Goal: Information Seeking & Learning: Learn about a topic

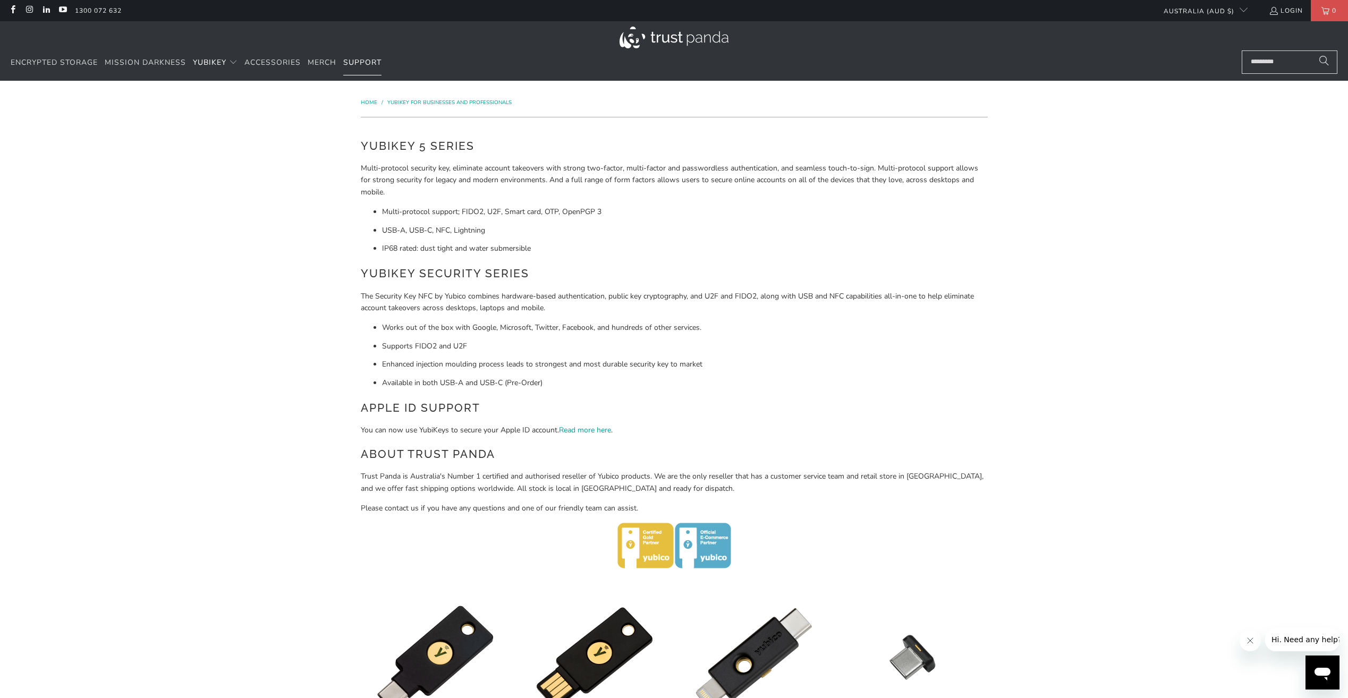
click at [362, 61] on span "Support" at bounding box center [362, 62] width 38 height 10
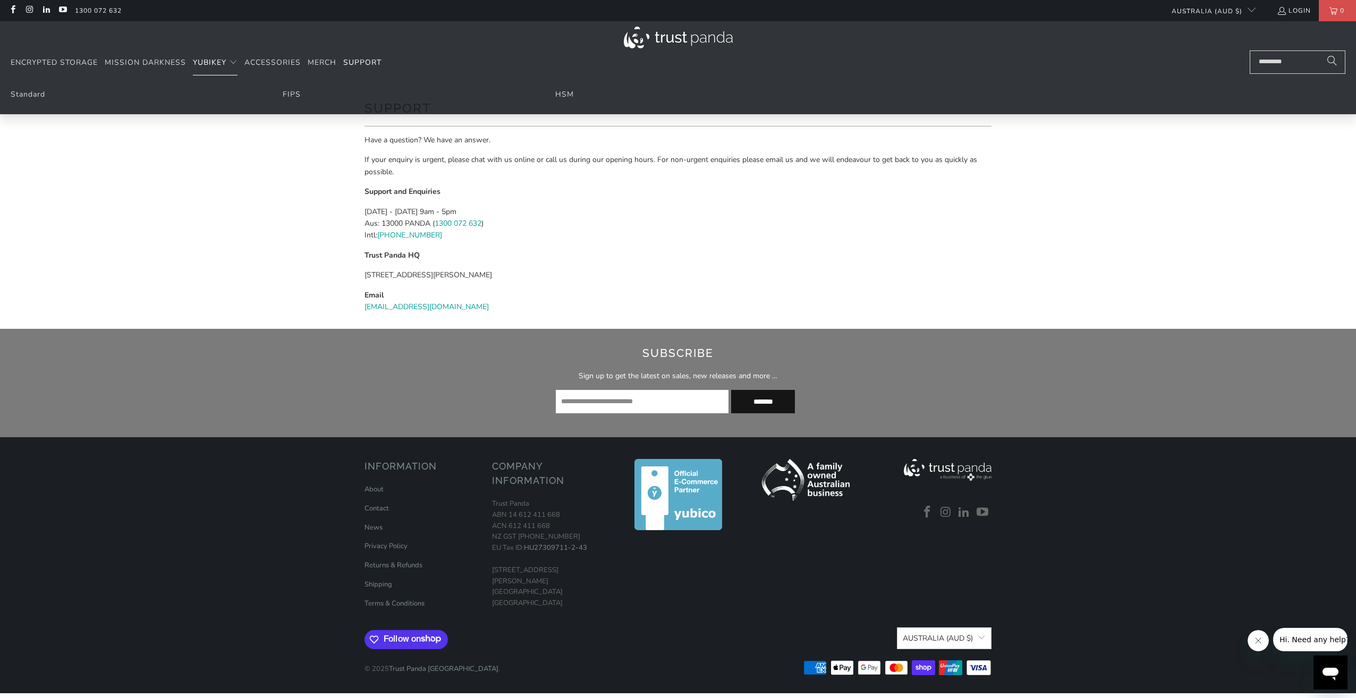
click at [219, 63] on span "YubiKey" at bounding box center [209, 62] width 33 height 10
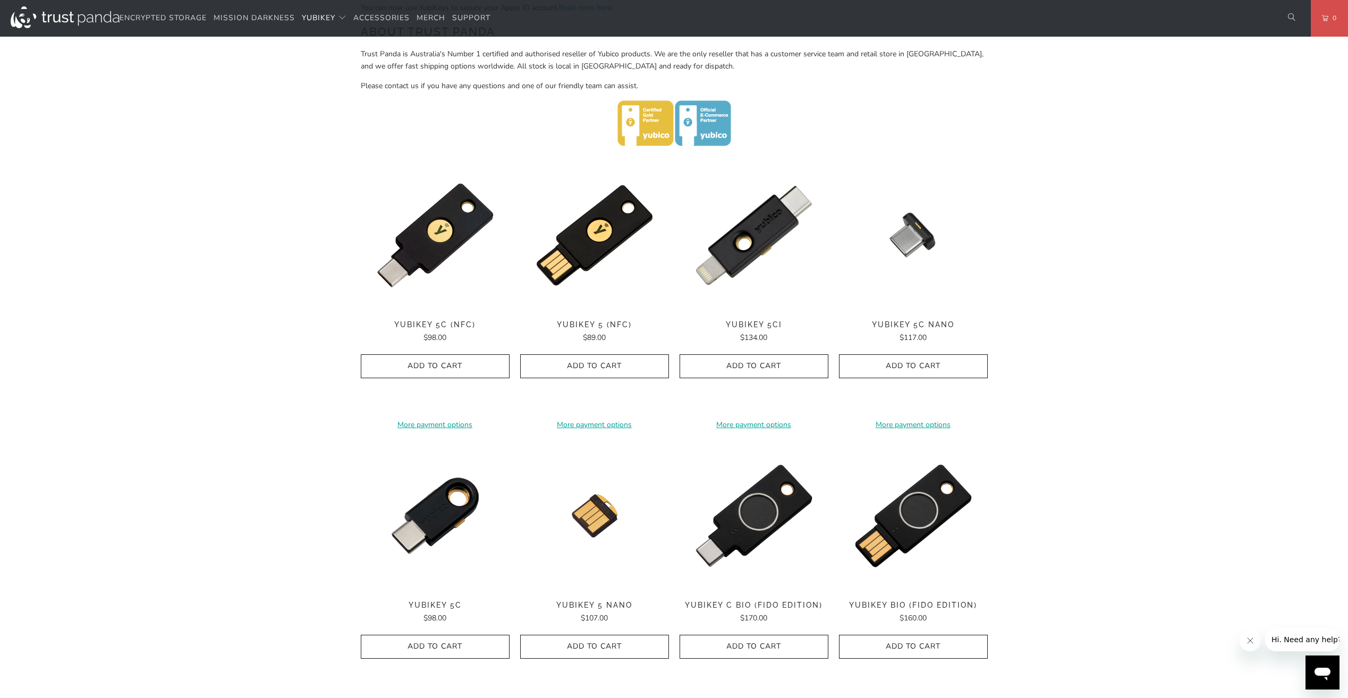
scroll to position [422, 0]
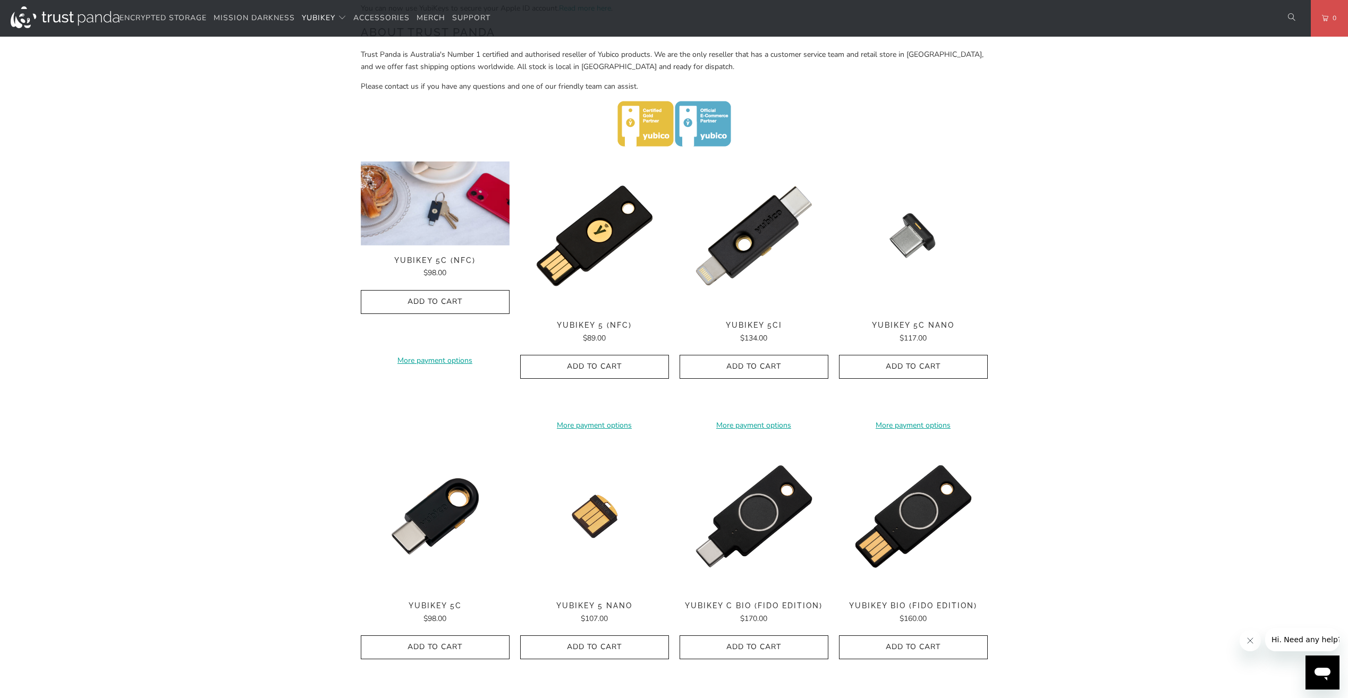
click at [429, 208] on img at bounding box center [435, 203] width 149 height 84
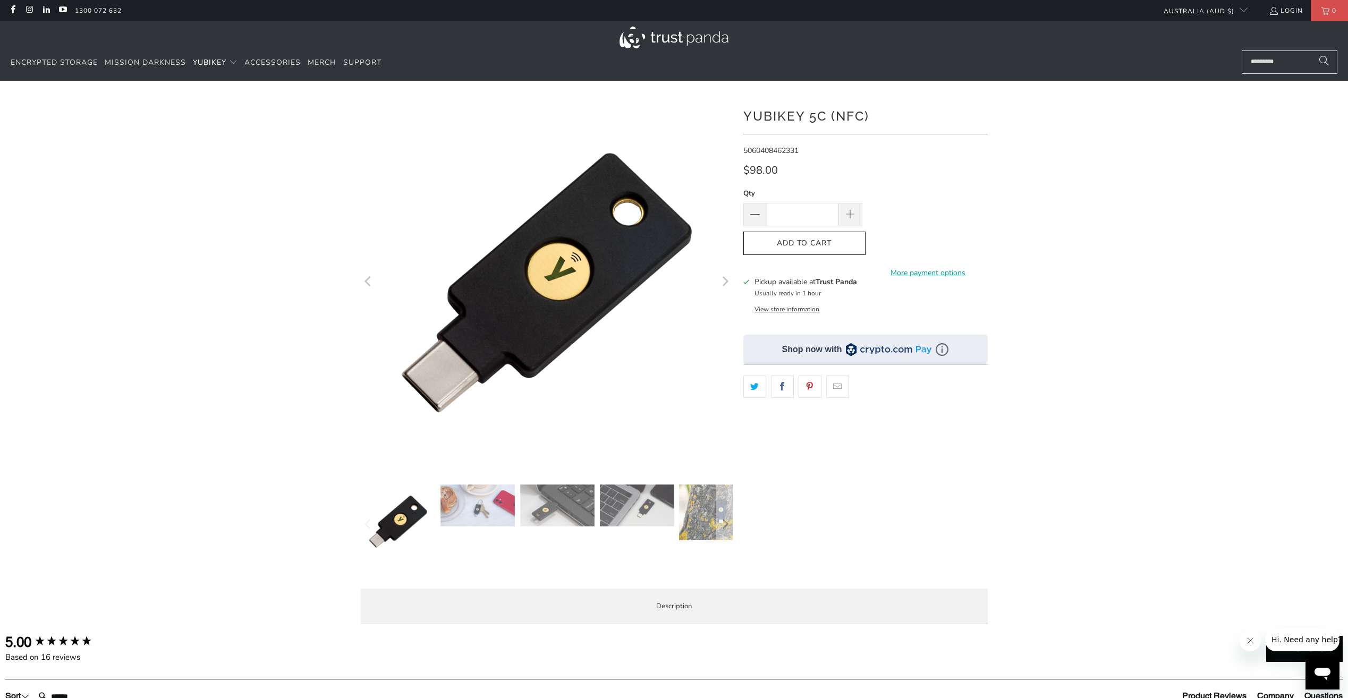
click at [725, 285] on icon "Next" at bounding box center [725, 282] width 6 height 10
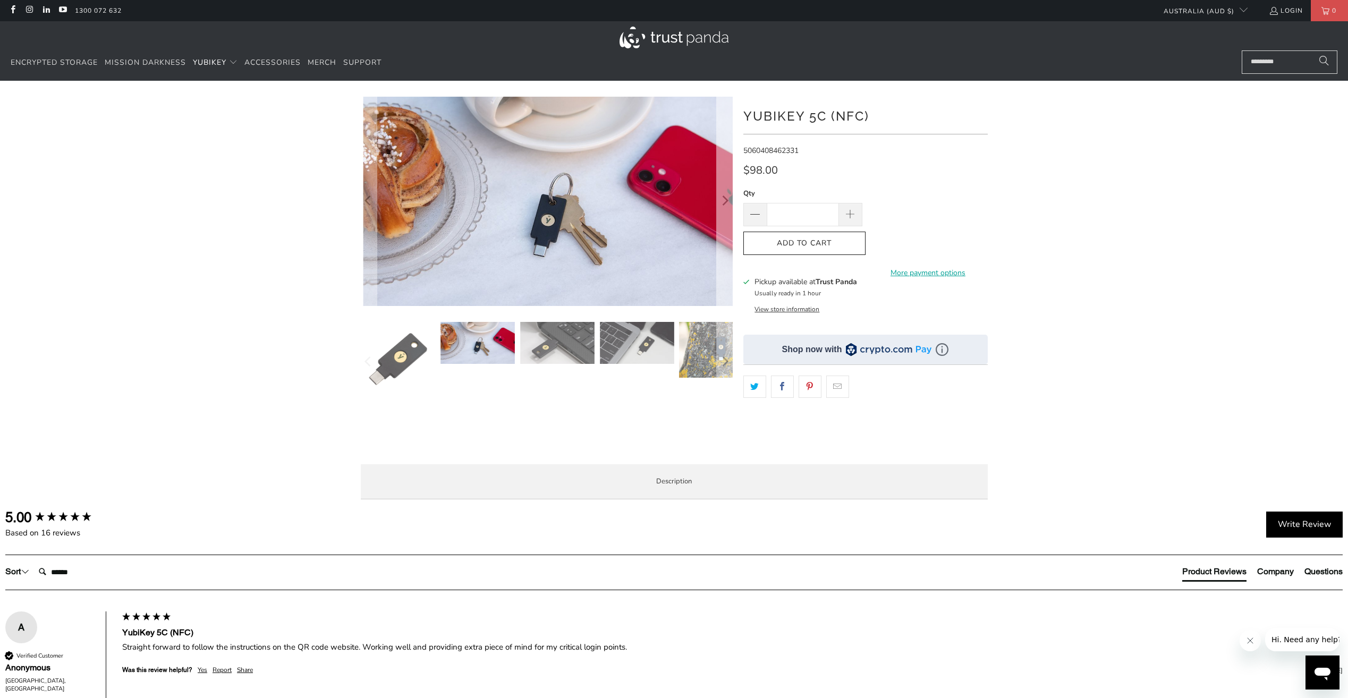
click at [725, 285] on button "Next" at bounding box center [724, 201] width 17 height 209
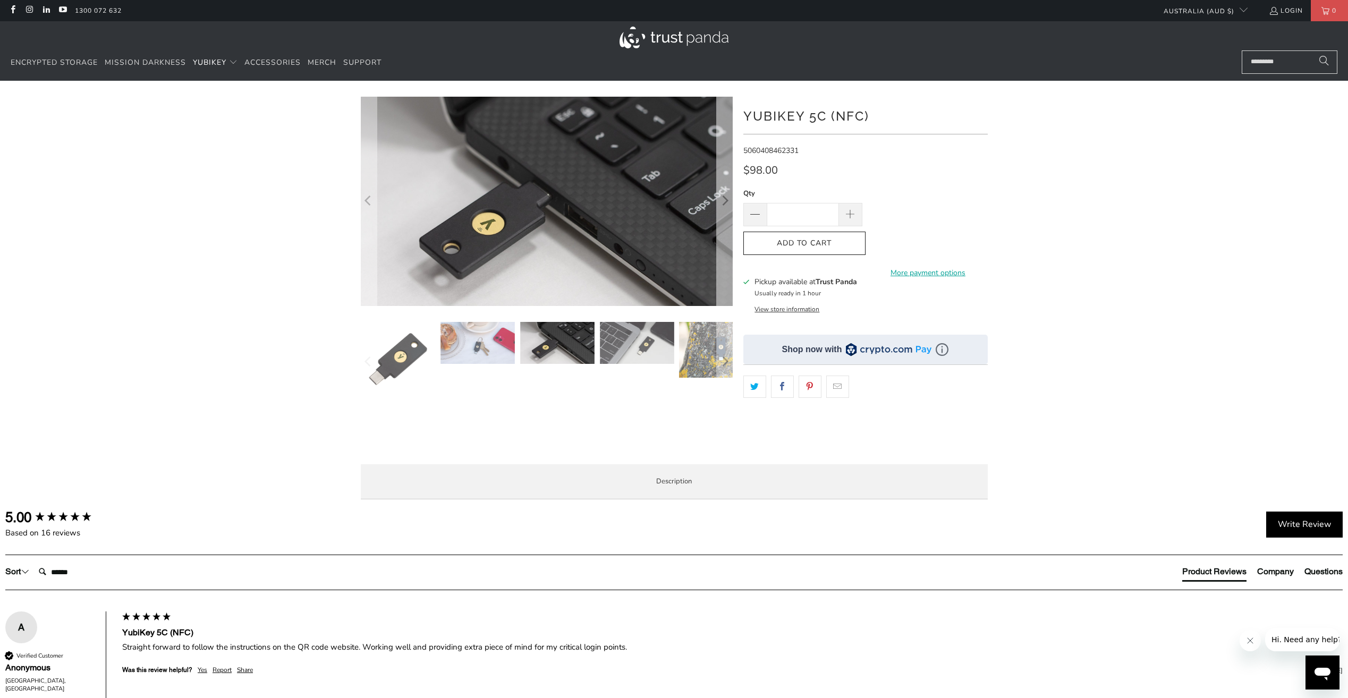
click at [725, 285] on button "Next" at bounding box center [724, 201] width 17 height 209
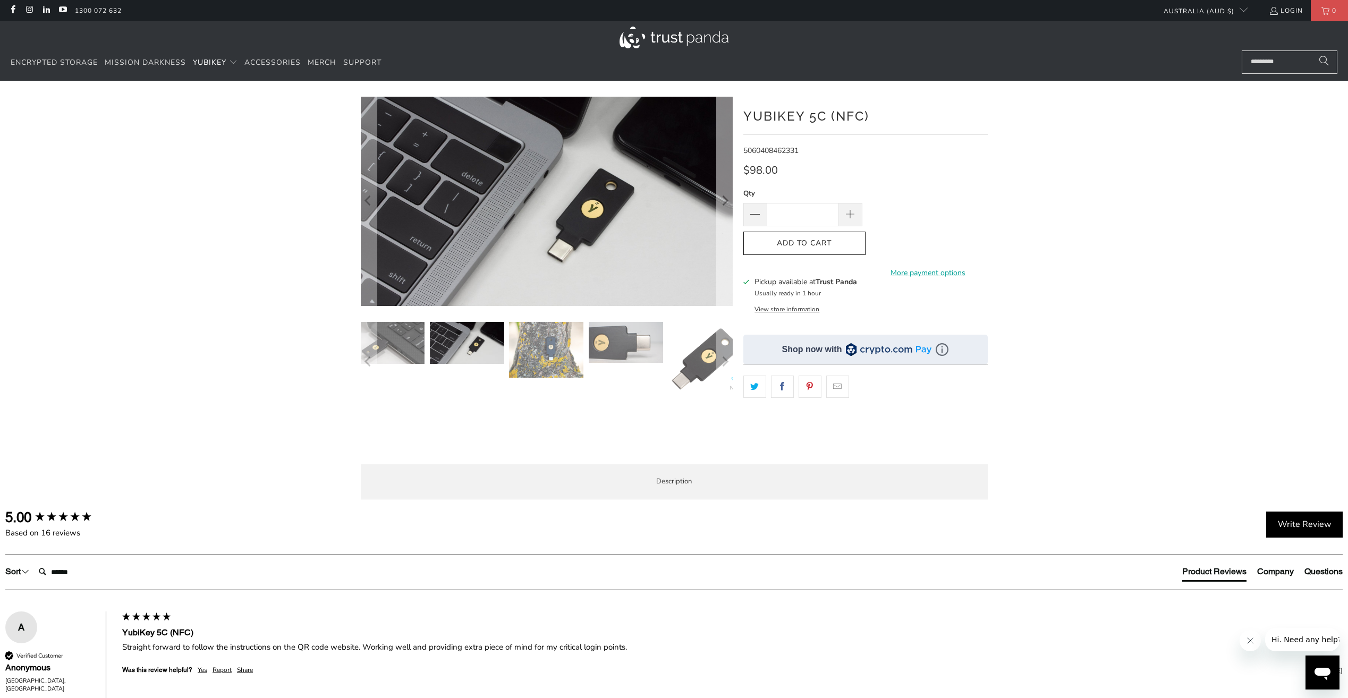
click at [725, 285] on button "Next" at bounding box center [724, 201] width 17 height 209
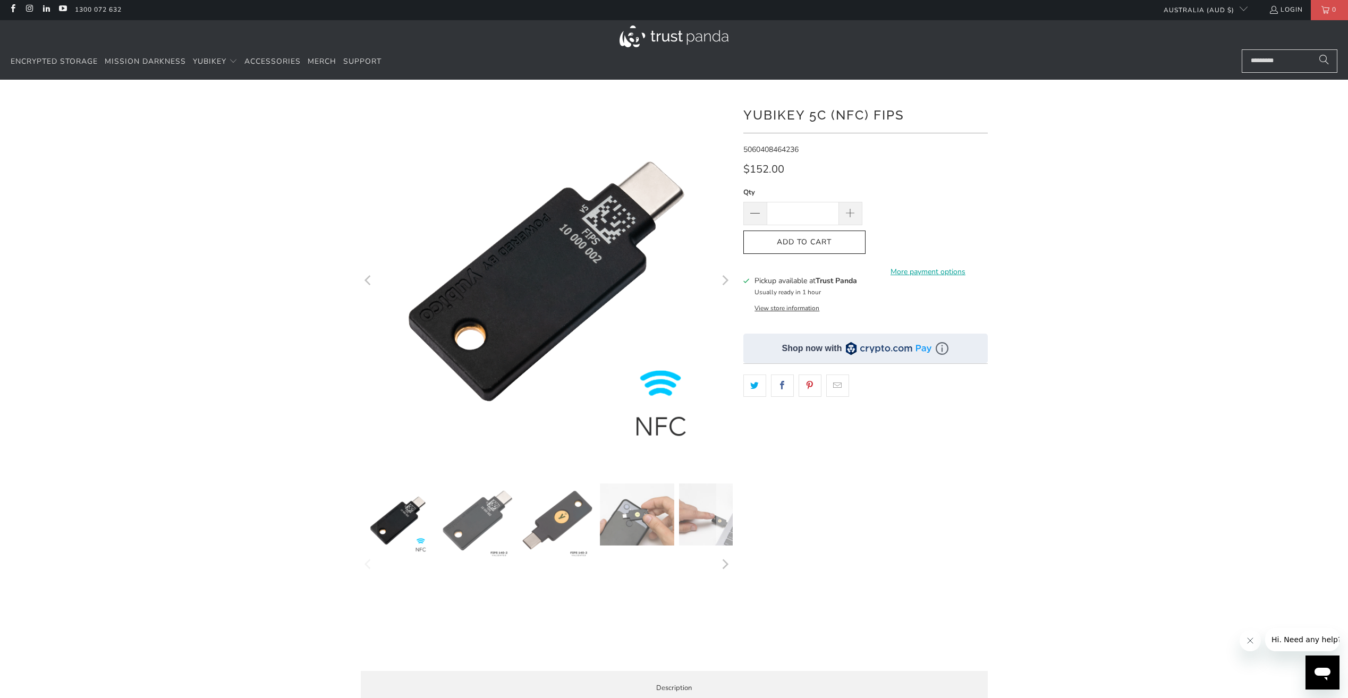
scroll to position [2, 0]
click at [708, 511] on img at bounding box center [716, 514] width 74 height 62
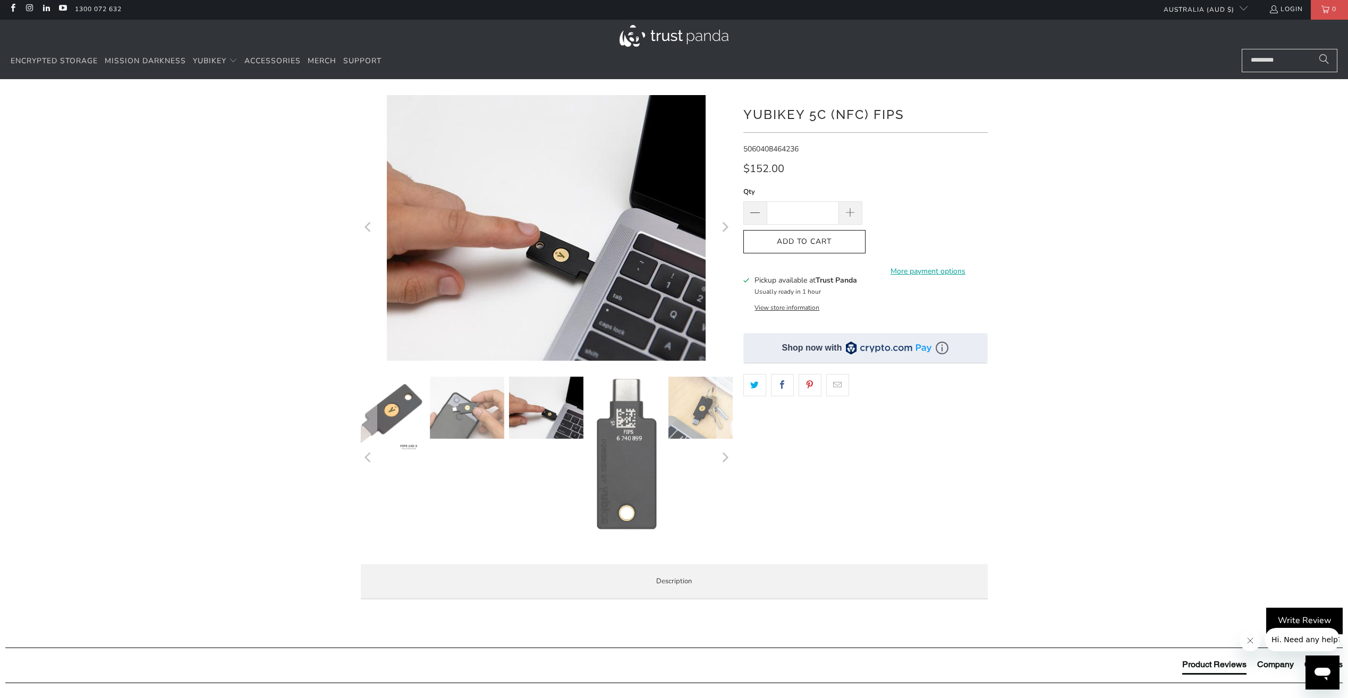
click at [700, 412] on img at bounding box center [706, 408] width 74 height 62
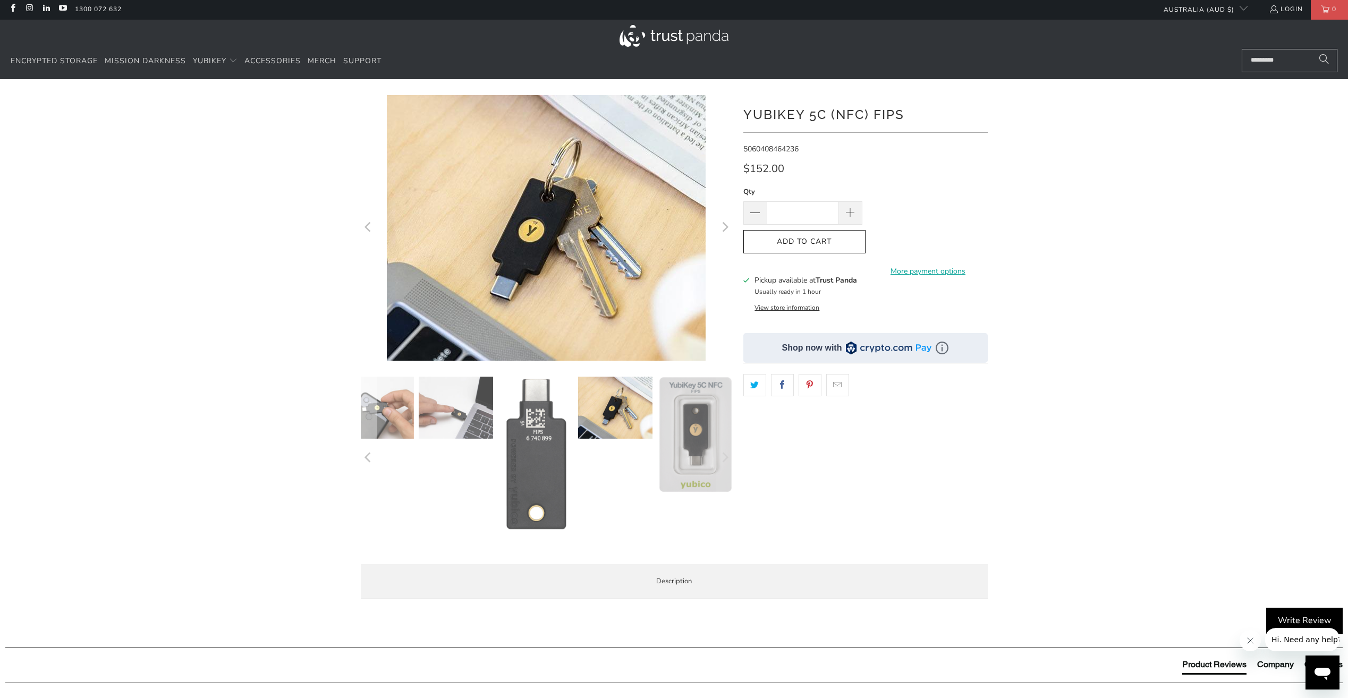
click at [700, 412] on img at bounding box center [695, 435] width 74 height 116
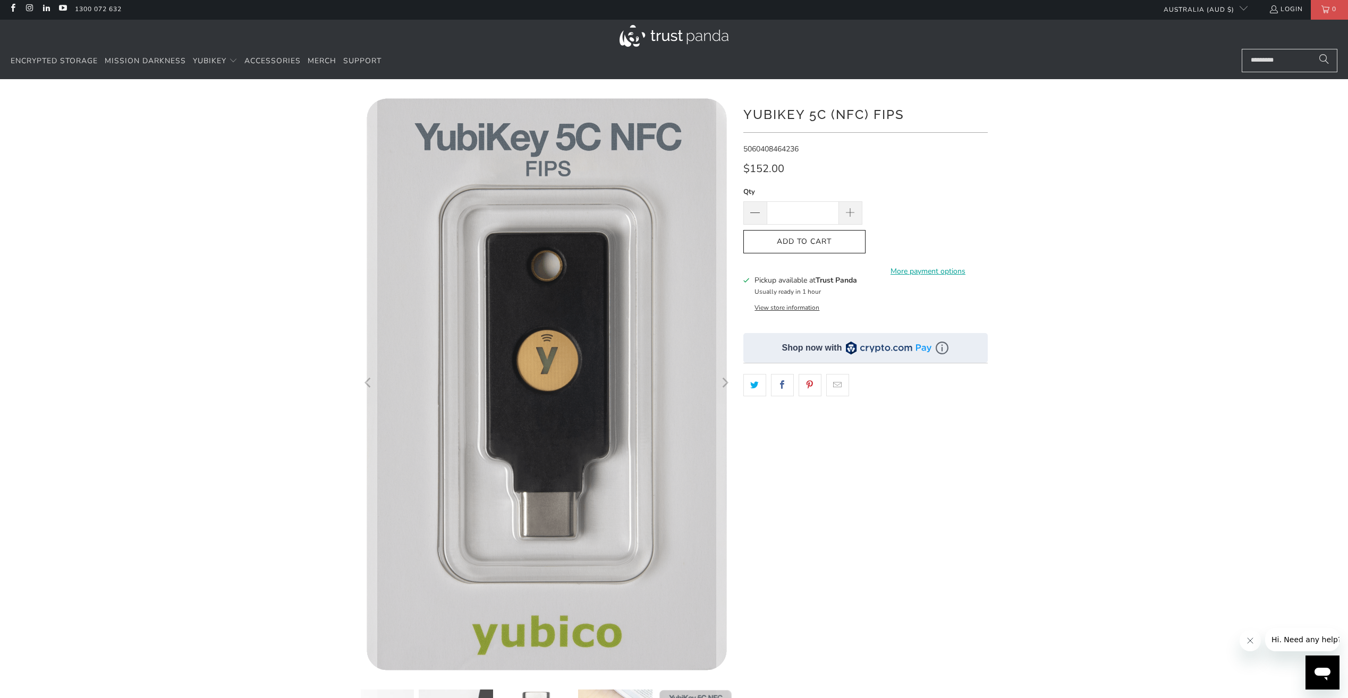
click at [700, 412] on img at bounding box center [710, 639] width 699 height 1088
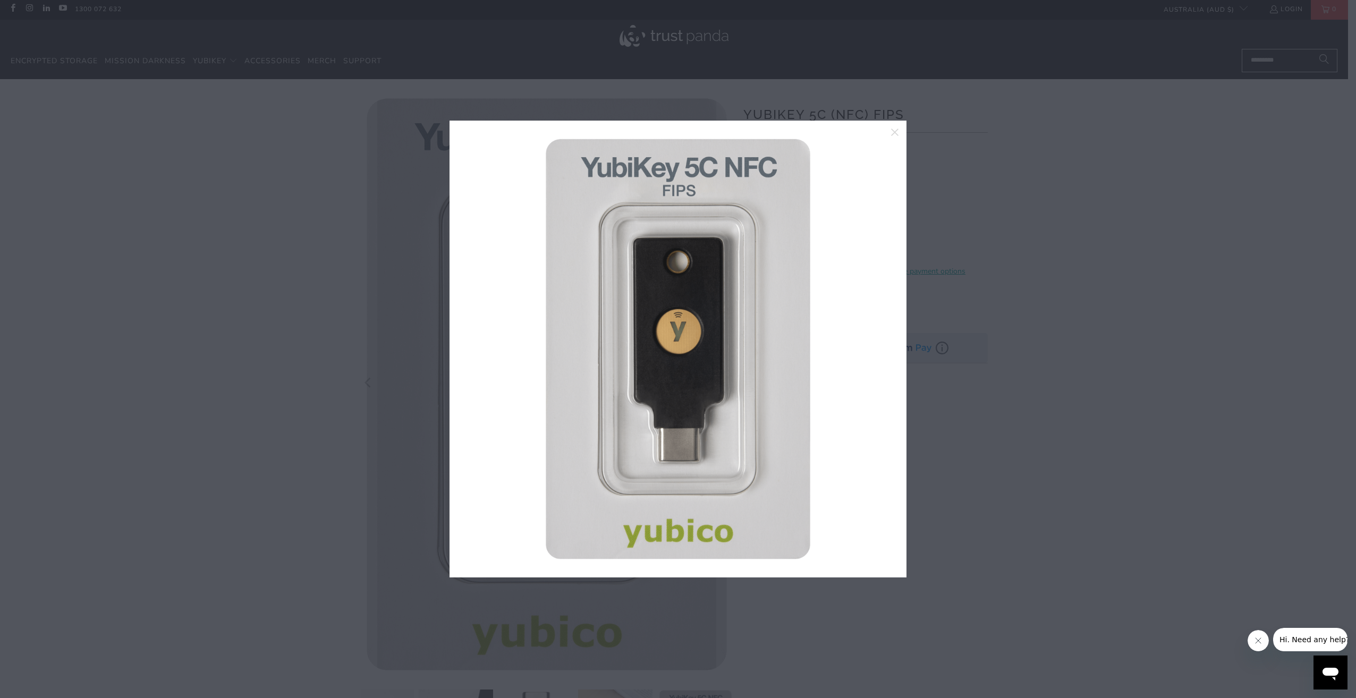
click at [879, 353] on link at bounding box center [877, 349] width 27 height 425
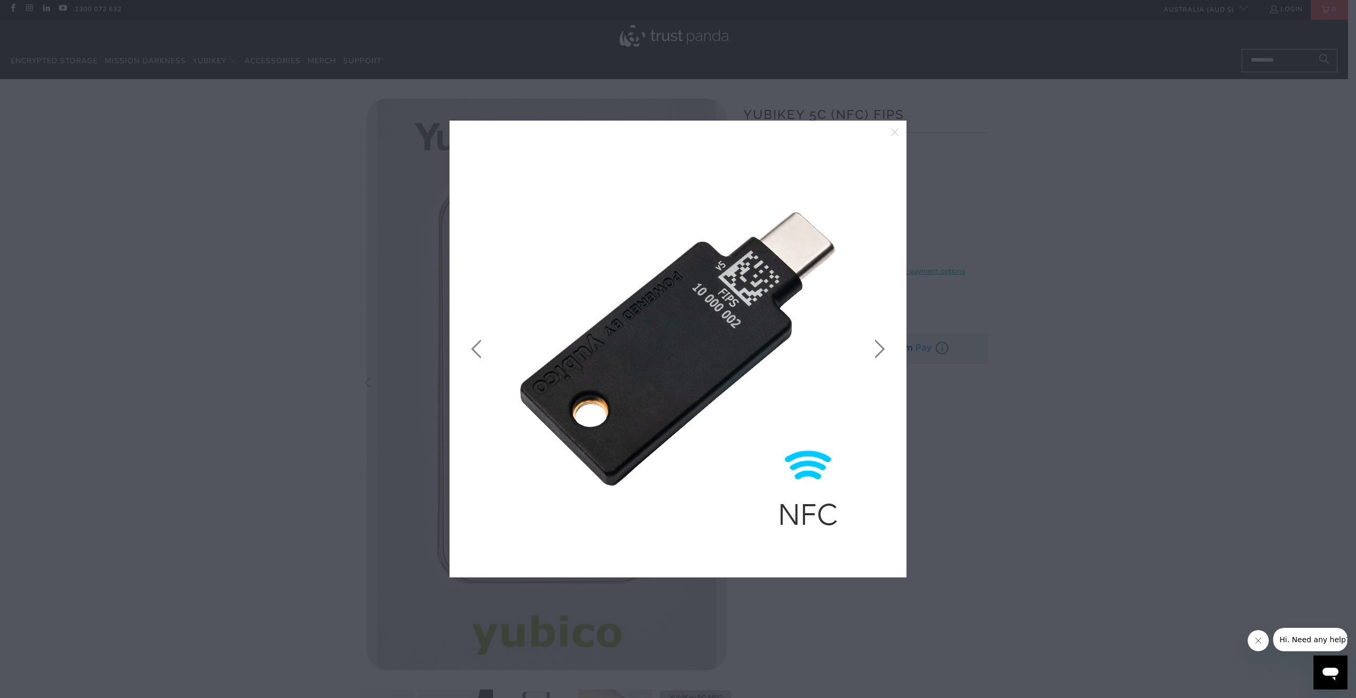
click at [878, 353] on link at bounding box center [877, 349] width 27 height 425
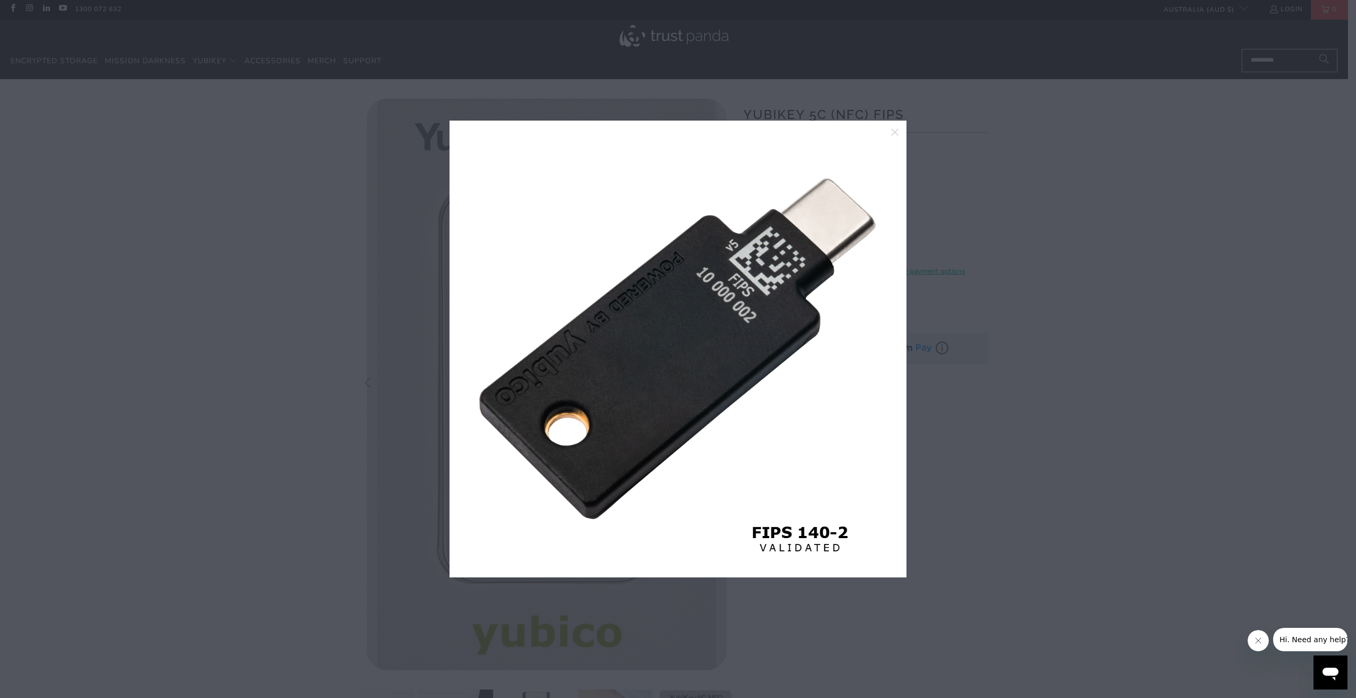
click at [878, 353] on link at bounding box center [877, 349] width 27 height 425
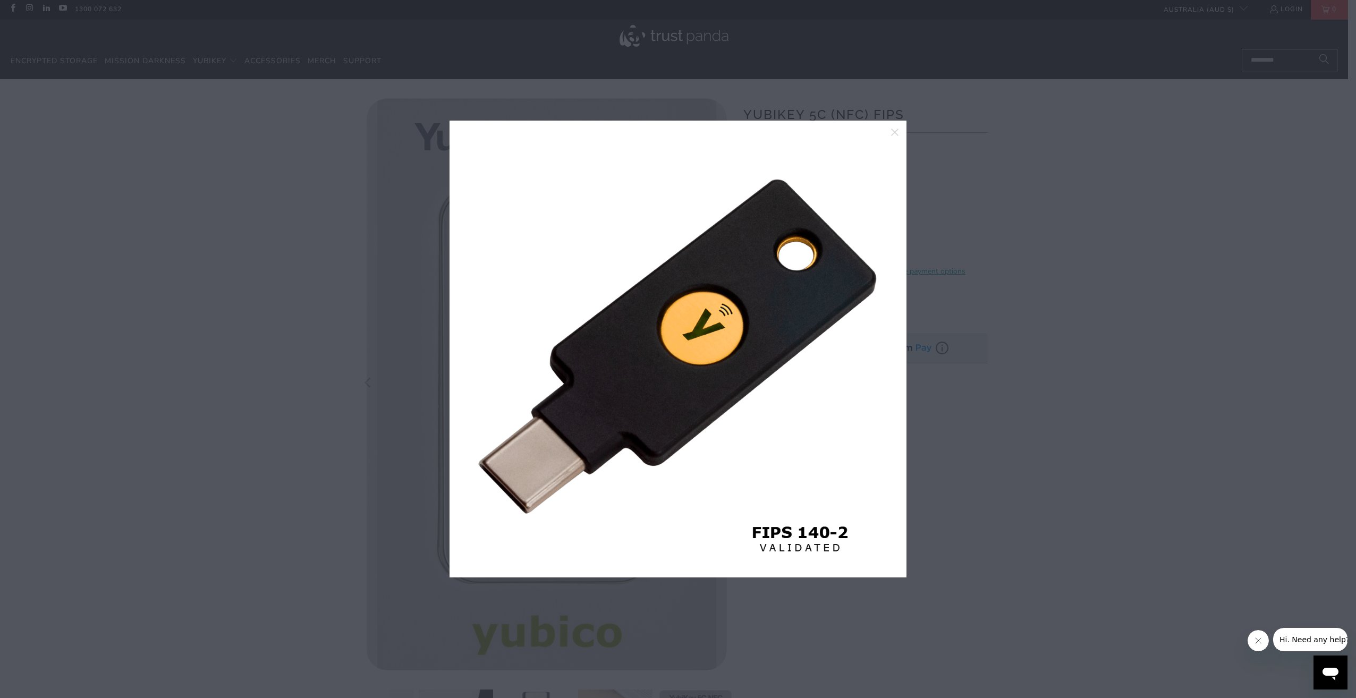
click at [878, 353] on link at bounding box center [877, 349] width 27 height 425
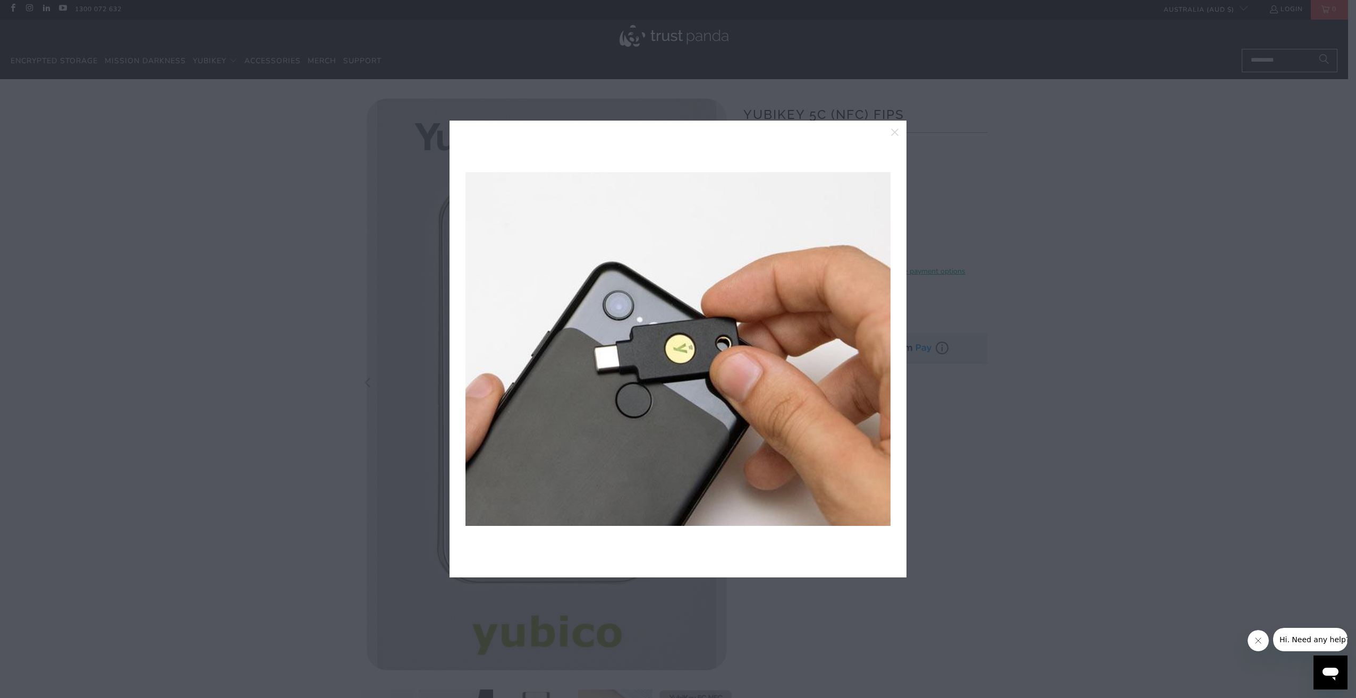
click at [878, 353] on link at bounding box center [877, 349] width 27 height 425
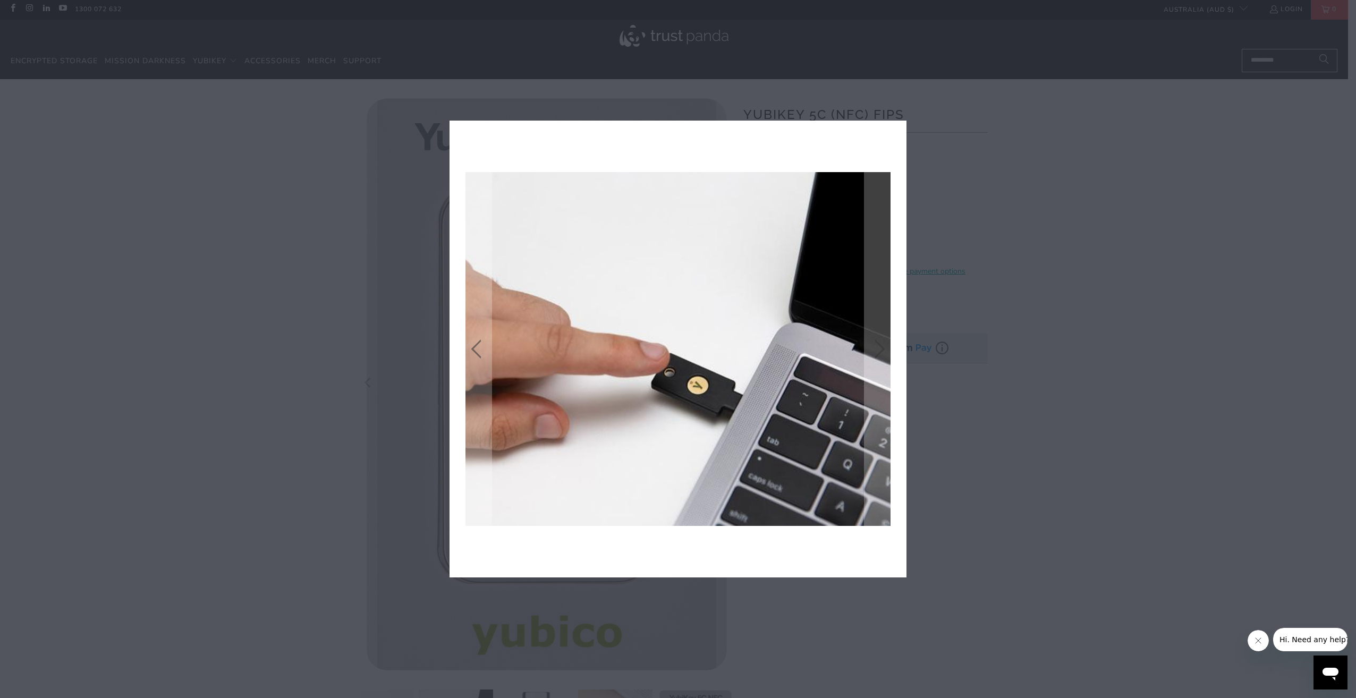
click at [899, 131] on icon "close" at bounding box center [894, 132] width 15 height 15
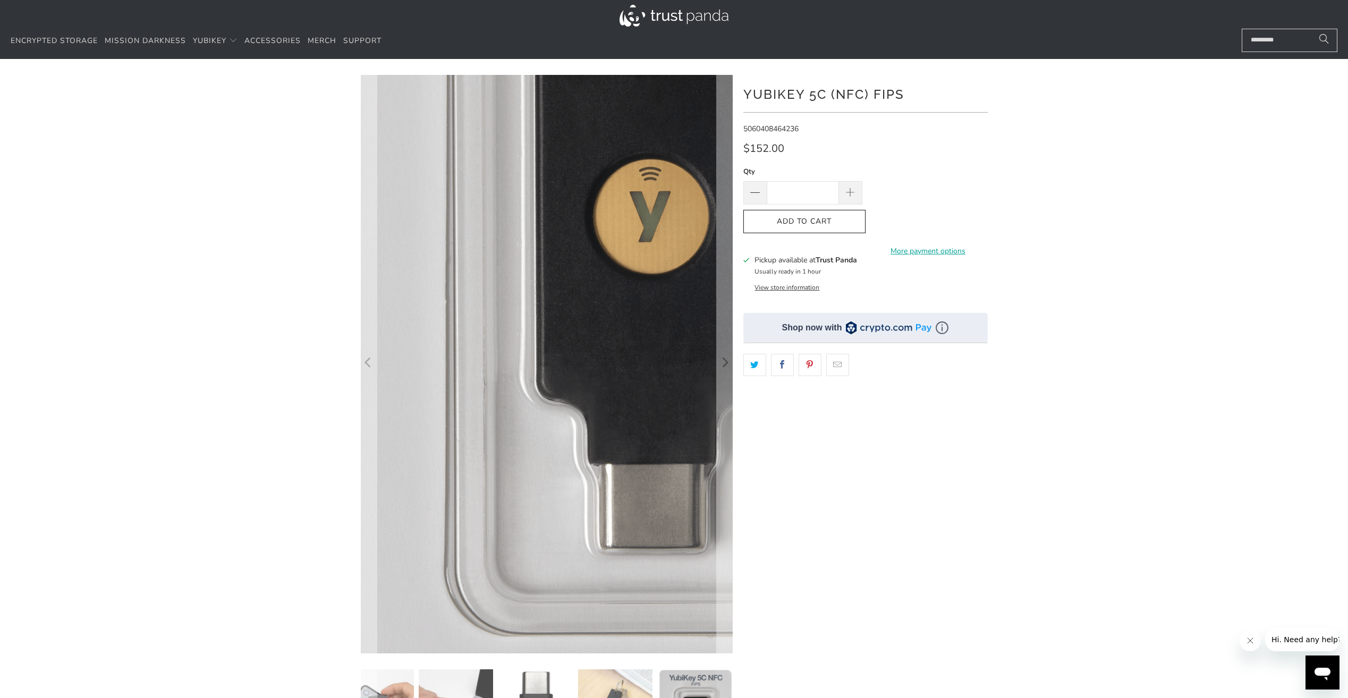
scroll to position [0, 0]
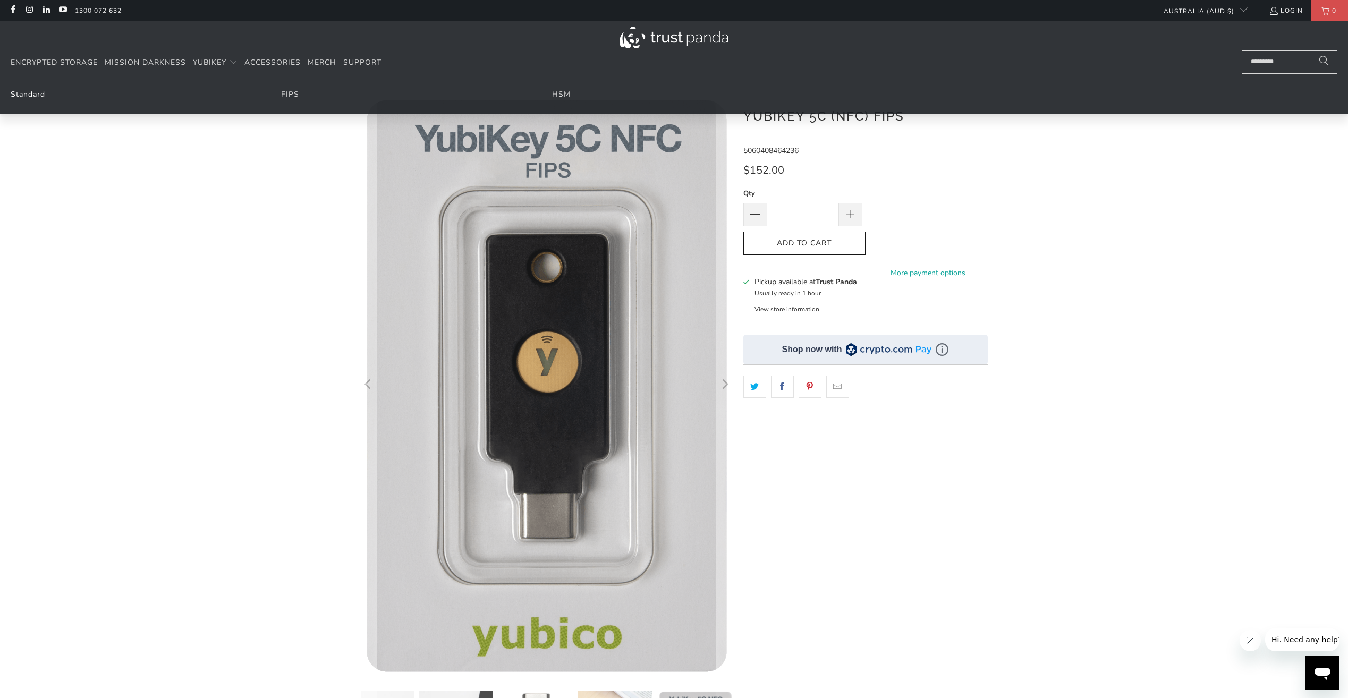
click at [30, 92] on link "Standard" at bounding box center [28, 94] width 35 height 10
